Goal: Register for event/course

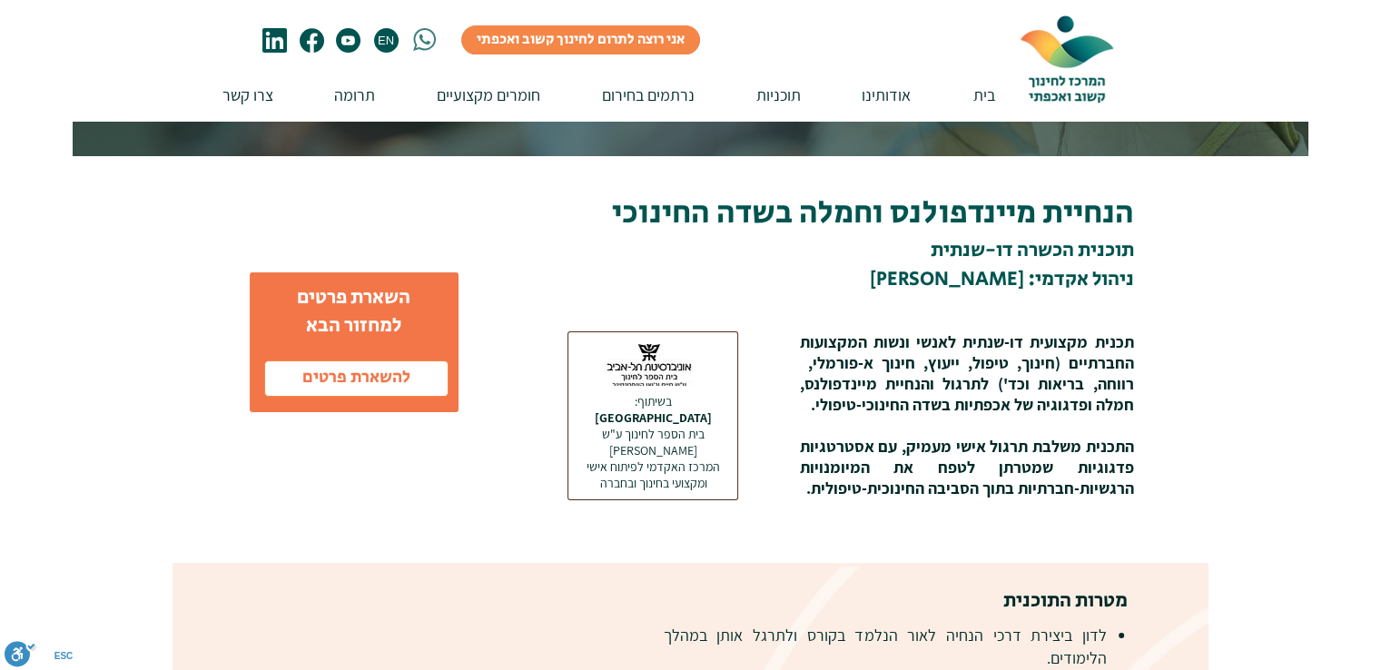
scroll to position [399, 0]
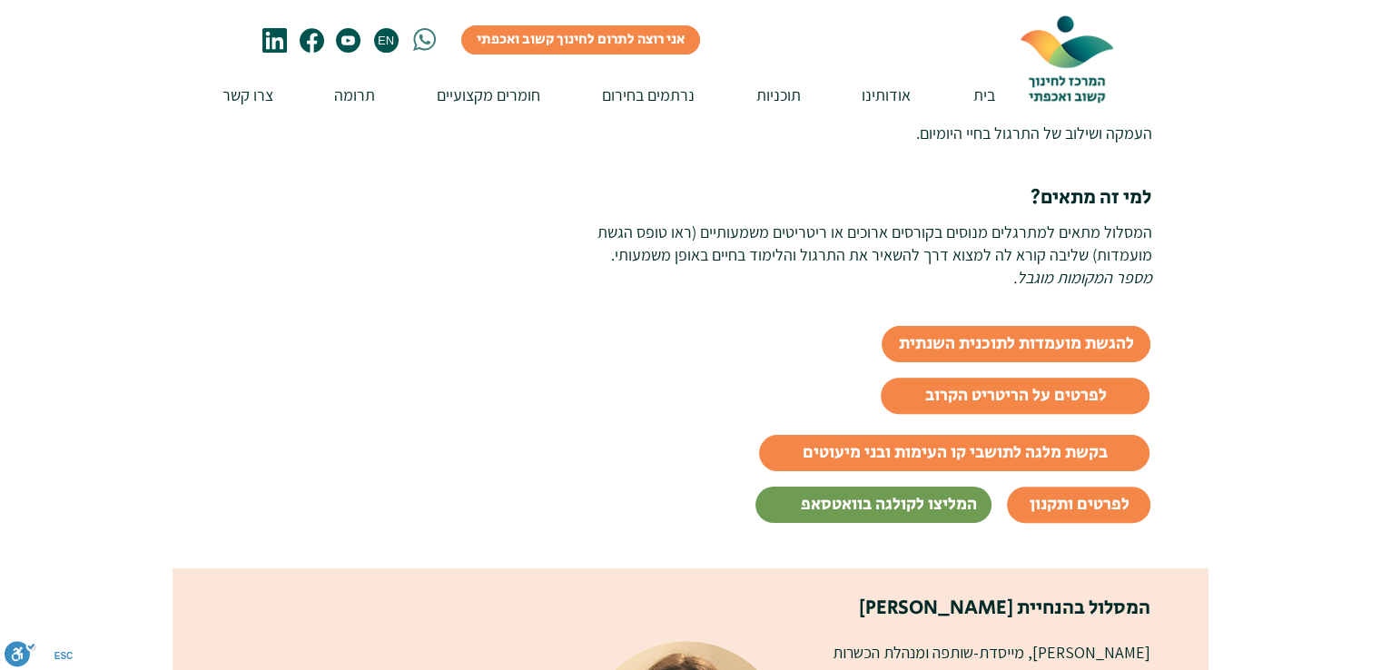
scroll to position [799, 0]
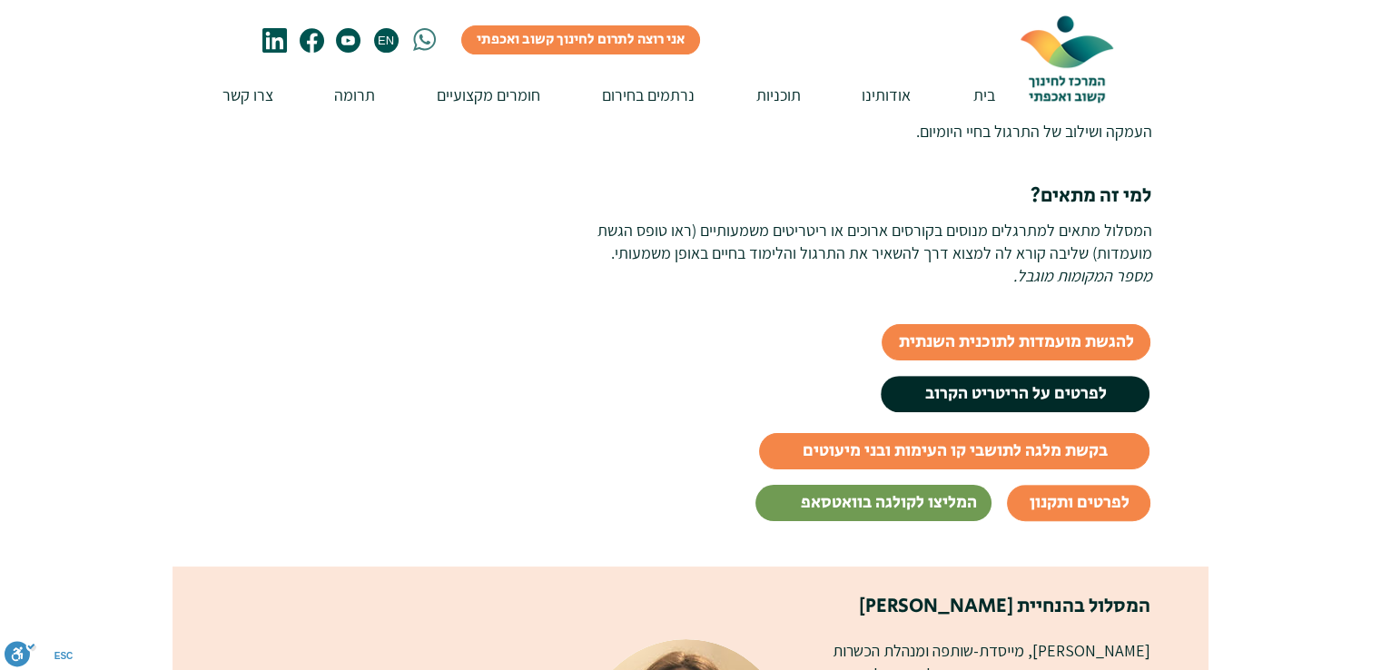
click at [985, 388] on span "לפרטים על הריטריט הקרוב" at bounding box center [1015, 394] width 182 height 25
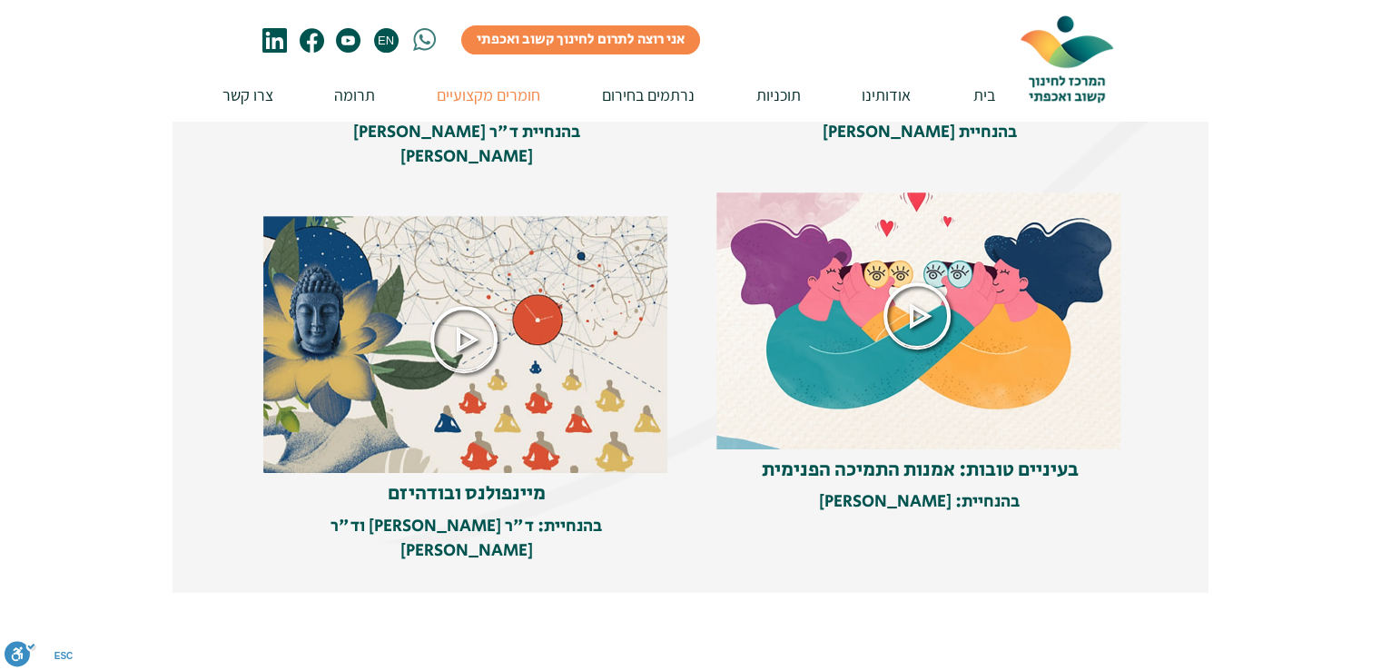
scroll to position [799, 0]
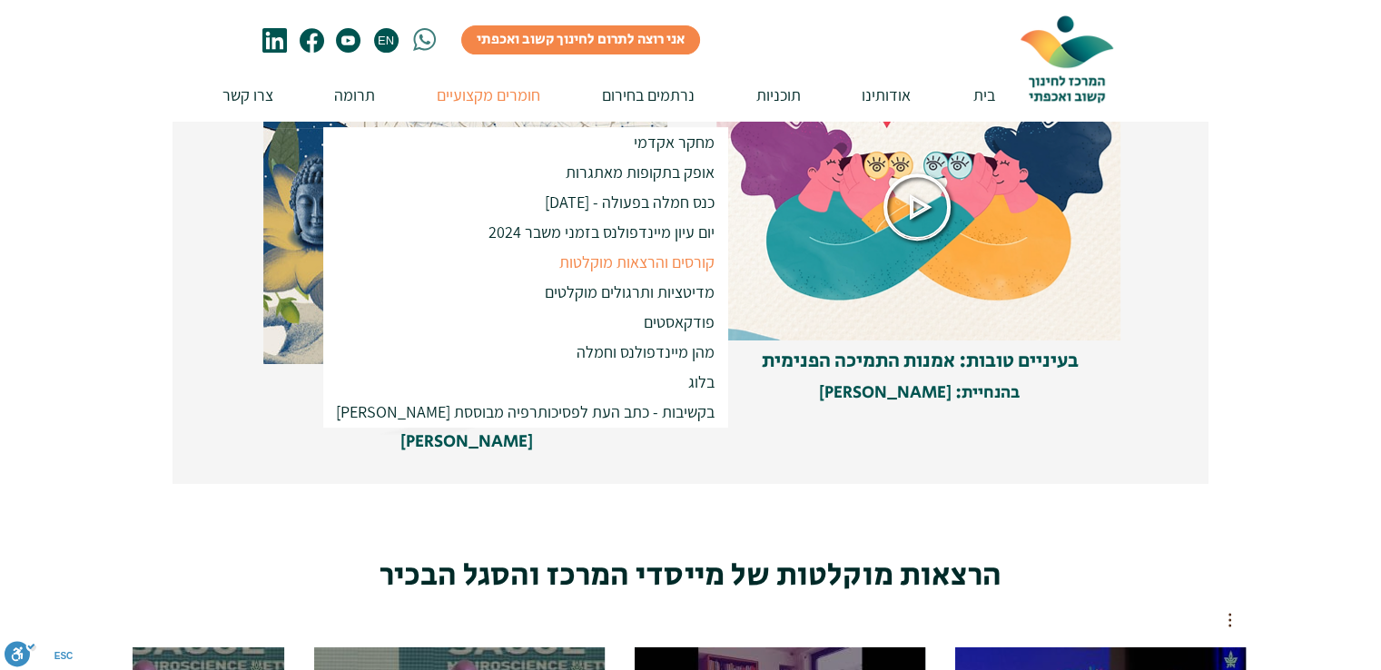
click at [863, 358] on span "בעיניים טובות: אמנות התמיכה הפנימית" at bounding box center [920, 361] width 317 height 29
click at [988, 326] on img at bounding box center [919, 207] width 407 height 267
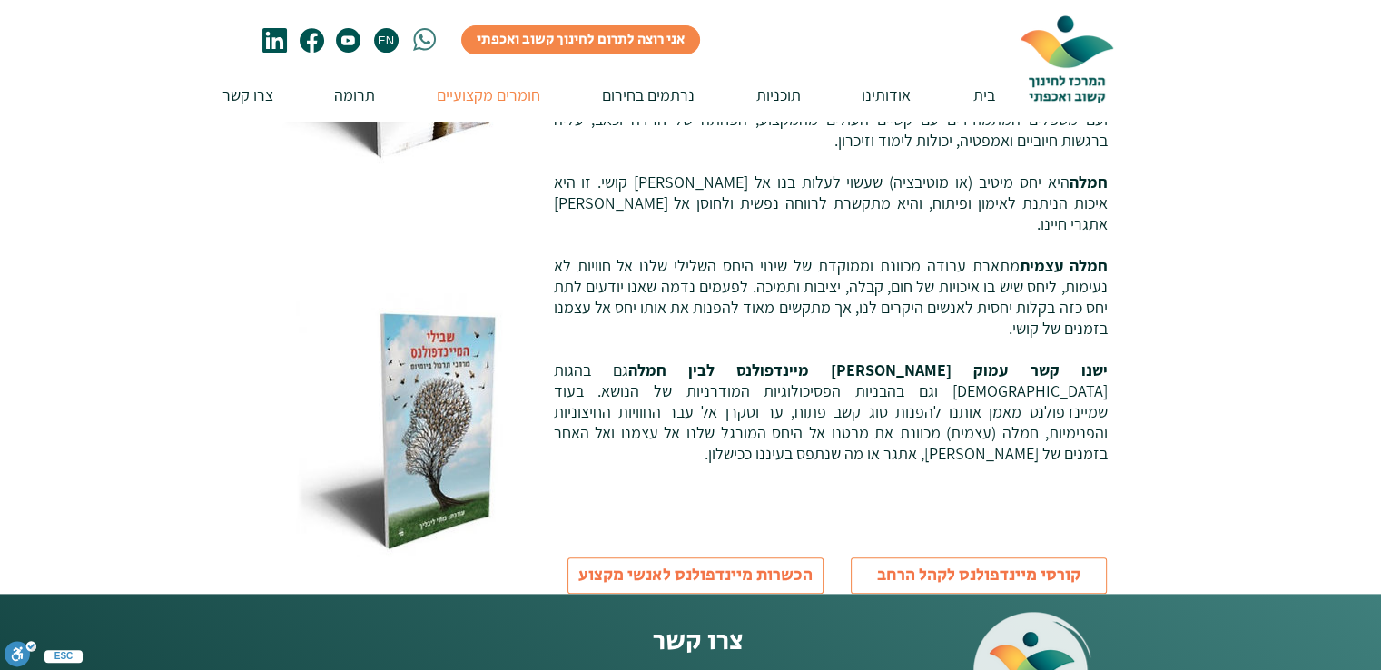
scroll to position [654, 0]
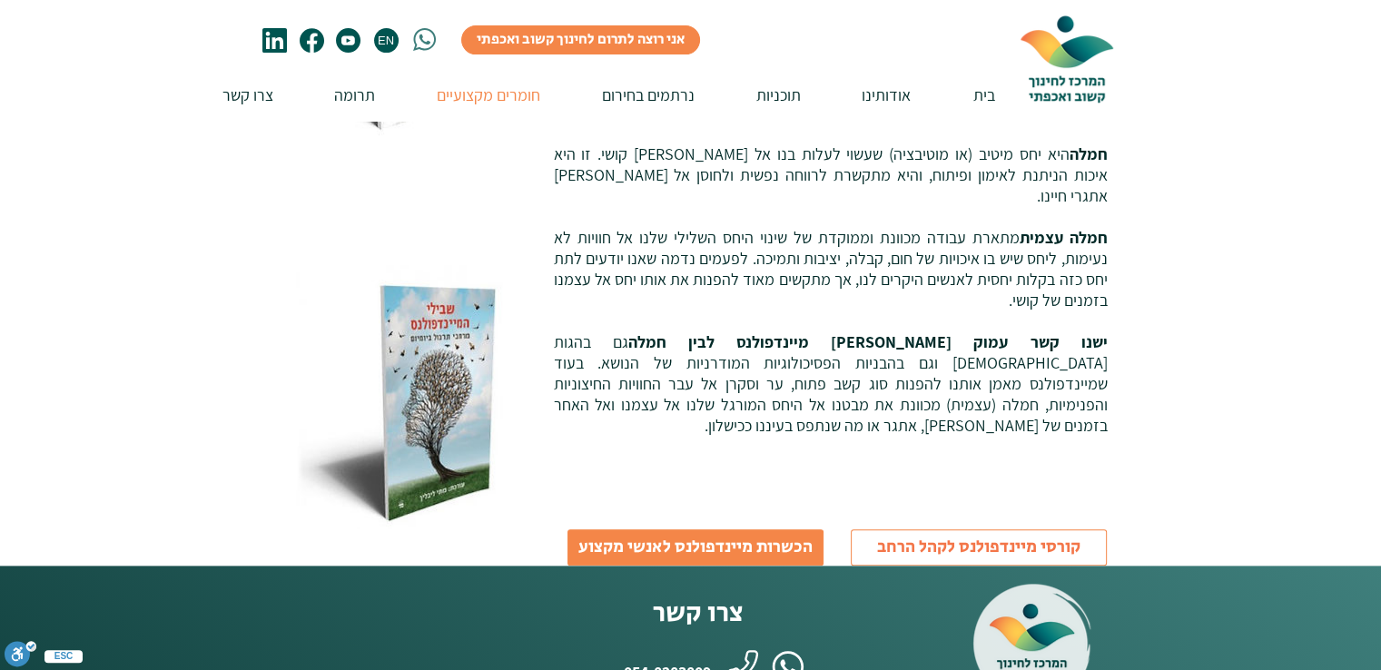
click at [650, 536] on span "הכשרות מיינדפולנס לאנשי מקצוע" at bounding box center [695, 548] width 234 height 25
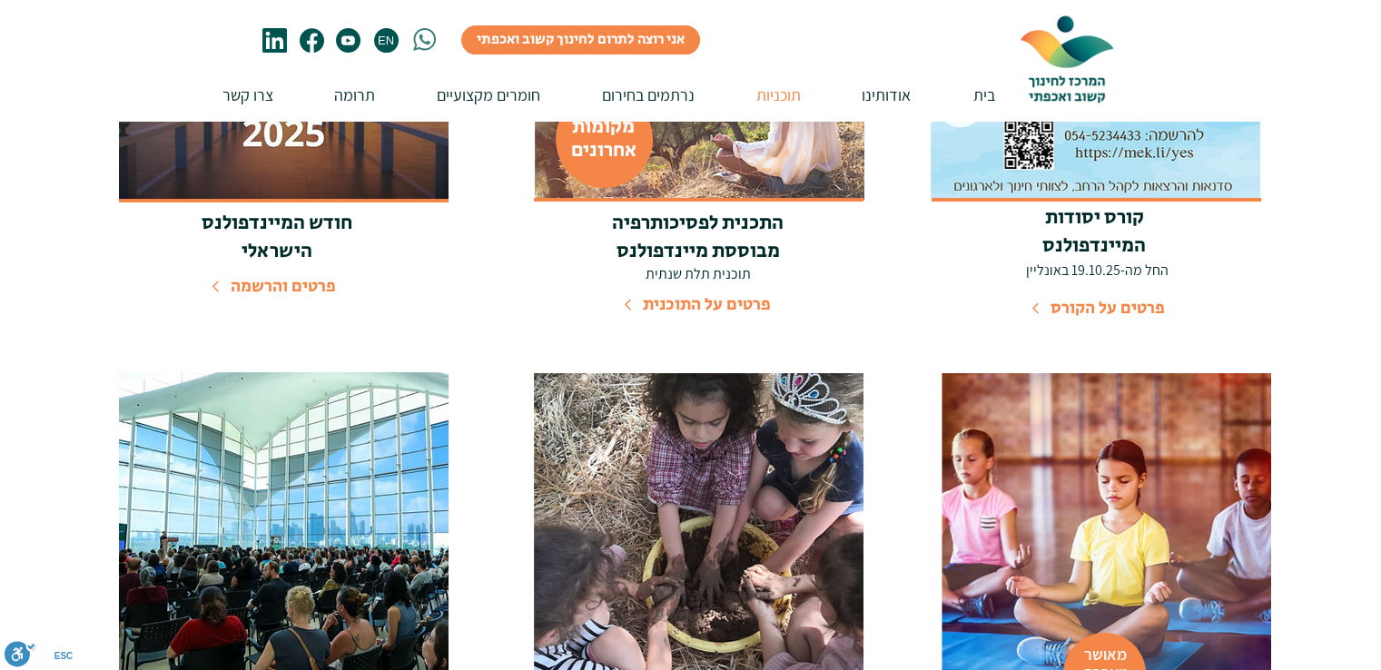
scroll to position [545, 0]
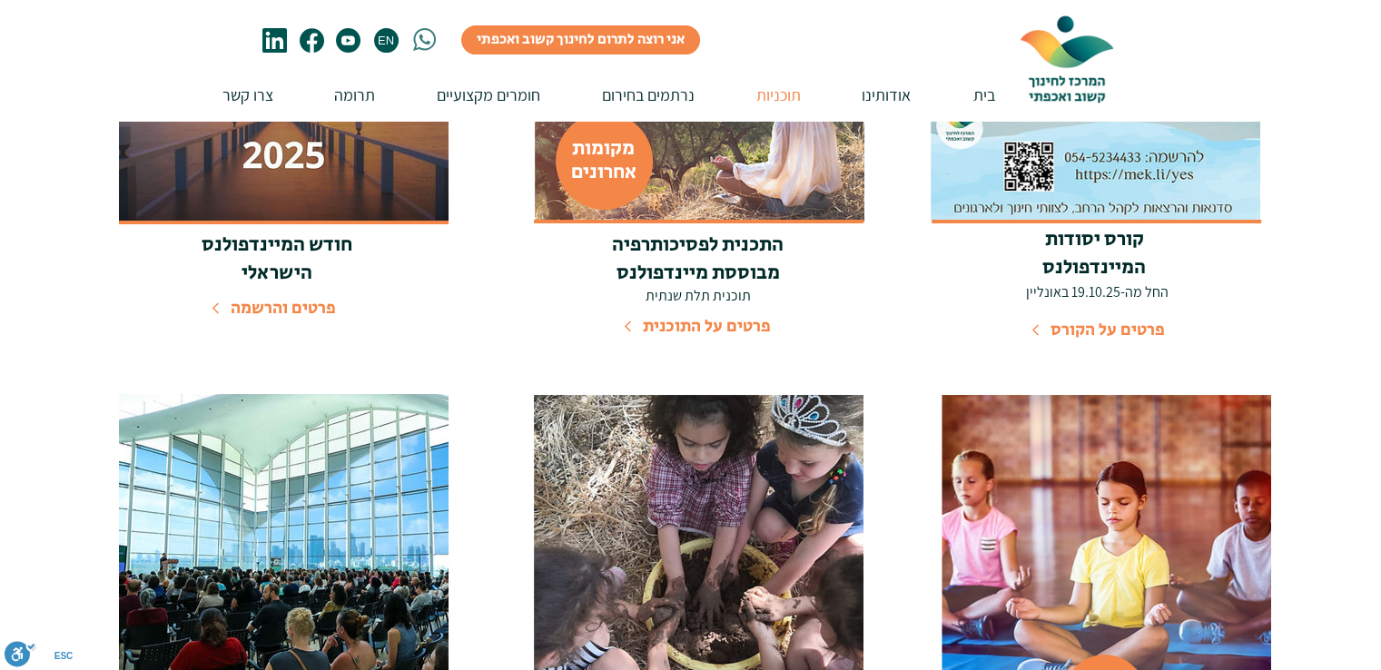
click at [305, 308] on span "פרטים והרשמה" at bounding box center [283, 308] width 105 height 25
